Goal: Information Seeking & Learning: Learn about a topic

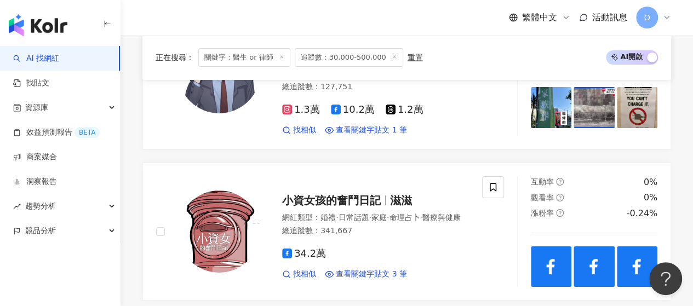
scroll to position [40, 0]
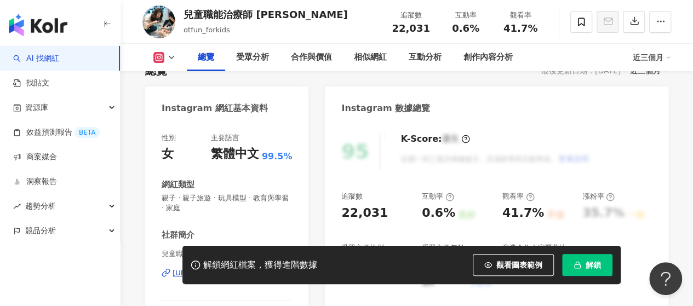
scroll to position [164, 0]
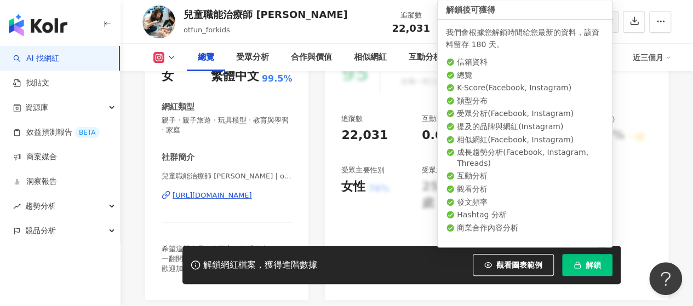
click at [593, 271] on button "解鎖" at bounding box center [587, 265] width 50 height 22
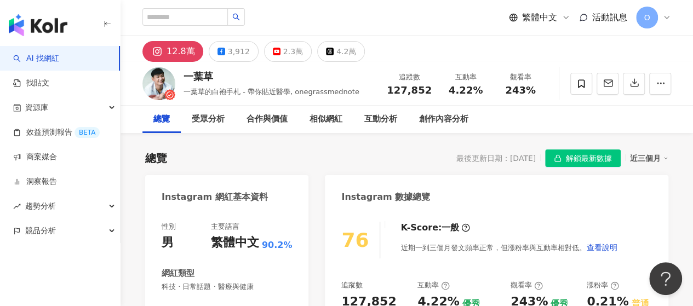
click at [552, 150] on button "解鎖最新數據" at bounding box center [583, 159] width 76 height 18
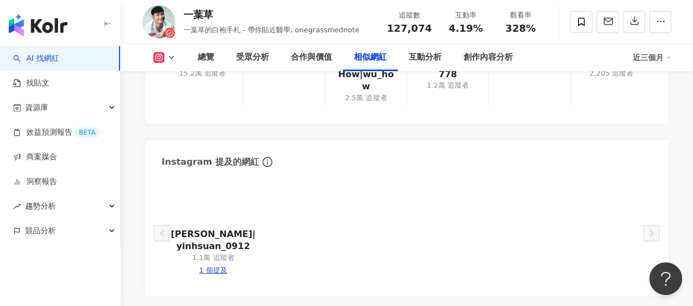
scroll to position [1984, 0]
